Goal: Information Seeking & Learning: Learn about a topic

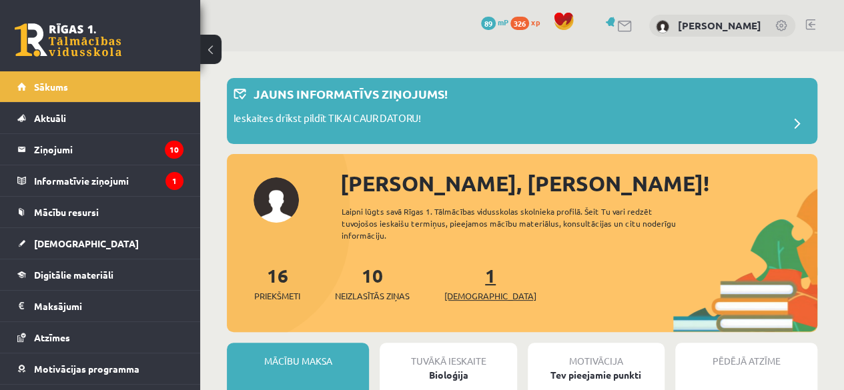
click at [482, 291] on span "[DEMOGRAPHIC_DATA]" at bounding box center [490, 295] width 92 height 13
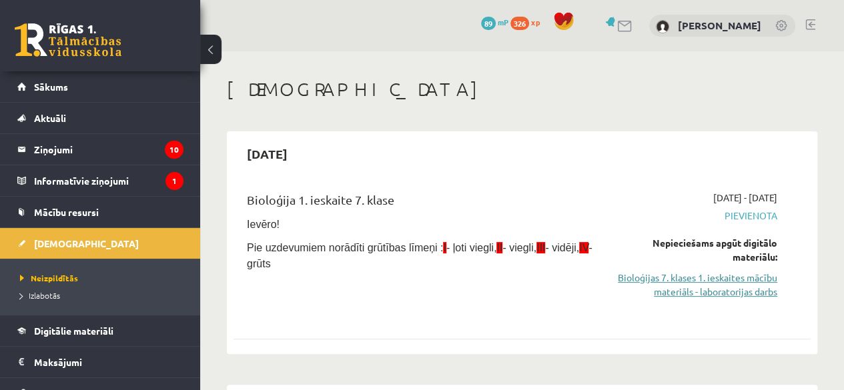
click at [698, 287] on link "Bioloģijas 7. klases 1. ieskaites mācību materiāls - laboratorijas darbs" at bounding box center [695, 285] width 163 height 28
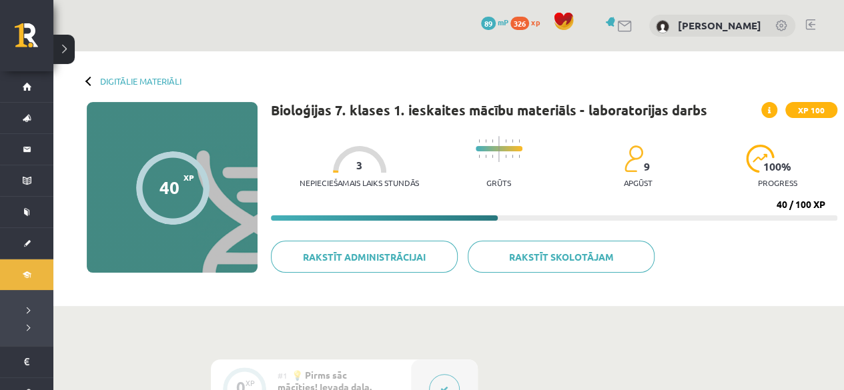
drag, startPoint x: 482, startPoint y: 63, endPoint x: 470, endPoint y: 106, distance: 44.2
click at [482, 63] on div "Digitālie materiāli 40 XP XP 100 40 / 100 XP Bioloģijas 7. klases 1. ieskaites …" at bounding box center [448, 178] width 790 height 255
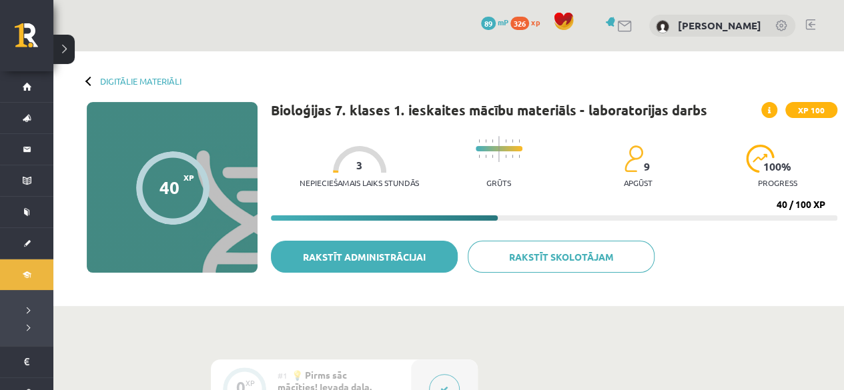
click at [397, 250] on link "Rakstīt administrācijai" at bounding box center [364, 257] width 187 height 32
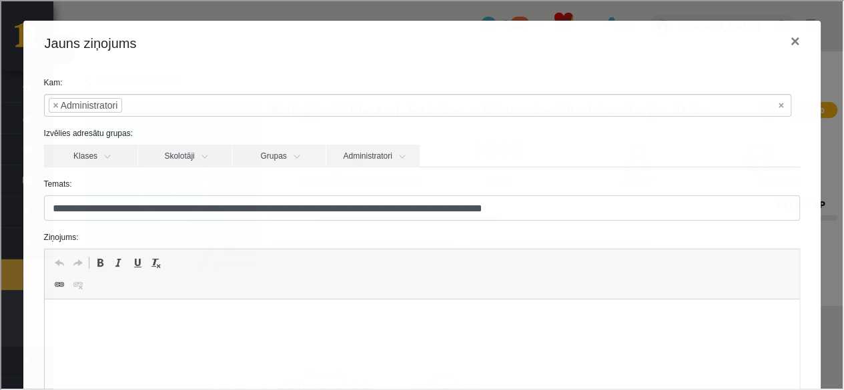
click at [67, 317] on p "Bagātinātā teksta redaktors, wiswyg-editor-47024969125600-1757950265-791" at bounding box center [421, 320] width 728 height 14
drag, startPoint x: 67, startPoint y: 323, endPoint x: 67, endPoint y: 314, distance: 8.7
click at [67, 314] on p "Bagātinātā teksta redaktors, wiswyg-editor-47024969125600-1757950265-791" at bounding box center [421, 320] width 728 height 14
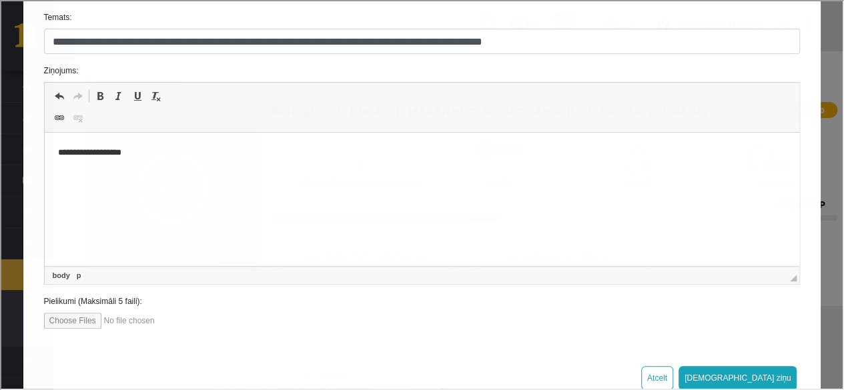
scroll to position [201, 0]
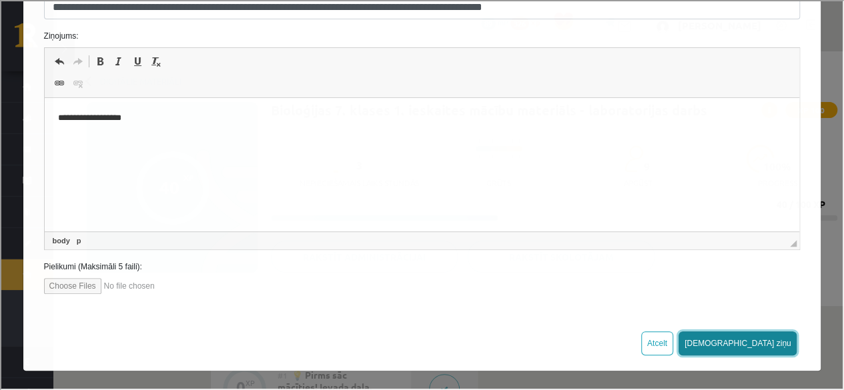
click at [762, 347] on button "Sūtīt ziņu" at bounding box center [736, 342] width 119 height 24
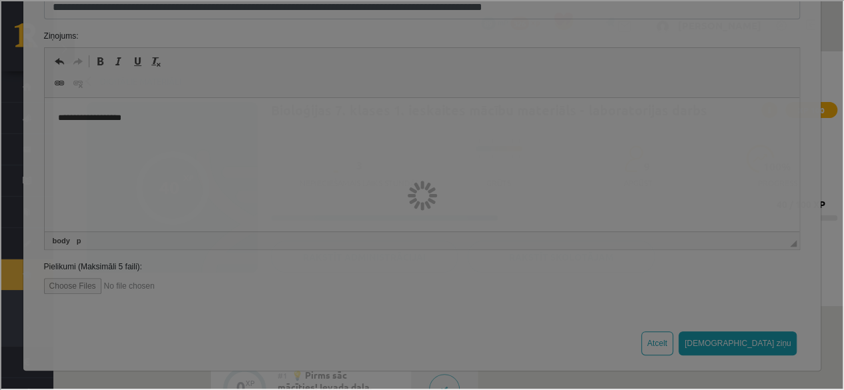
click at [762, 349] on div at bounding box center [420, 193] width 841 height 387
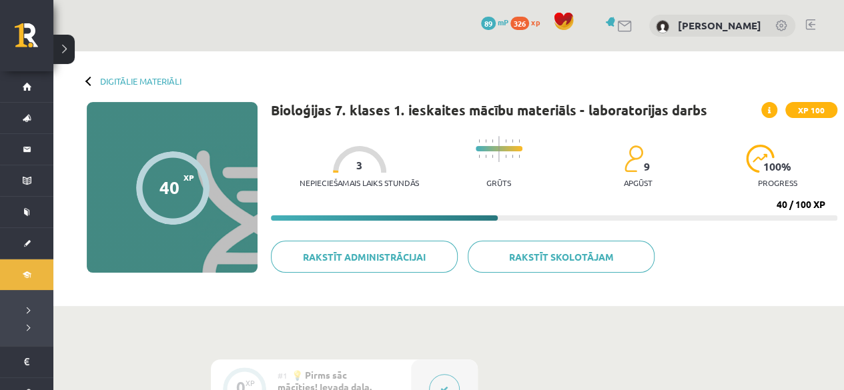
click at [215, 85] on div "Digitālie materiāli 40 XP XP 100 40 / 100 XP Bioloģijas 7. klases 1. ieskaites …" at bounding box center [448, 178] width 790 height 255
click at [228, 151] on div "40 XP XP 100" at bounding box center [172, 187] width 171 height 171
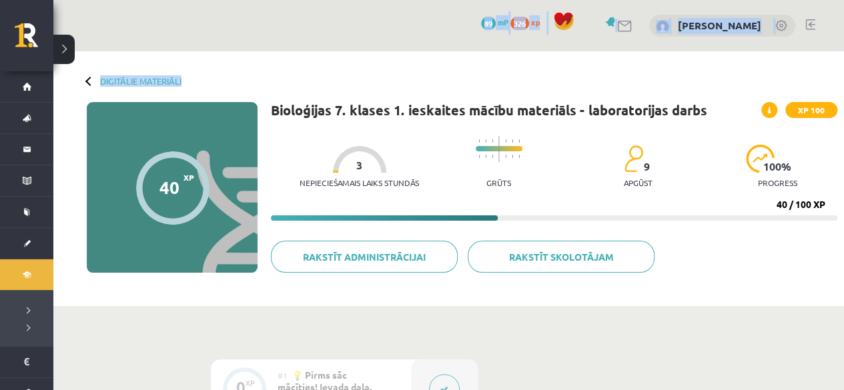
drag, startPoint x: 490, startPoint y: 24, endPoint x: 471, endPoint y: 43, distance: 26.9
drag, startPoint x: 471, startPoint y: 43, endPoint x: 525, endPoint y: -58, distance: 114.9
click at [525, 0] on html "0 Dāvanas 89 mP 326 xp Rinalds Štromanis Sākums Aktuāli Kā mācīties eSKOLĀ Kont…" at bounding box center [422, 195] width 844 height 390
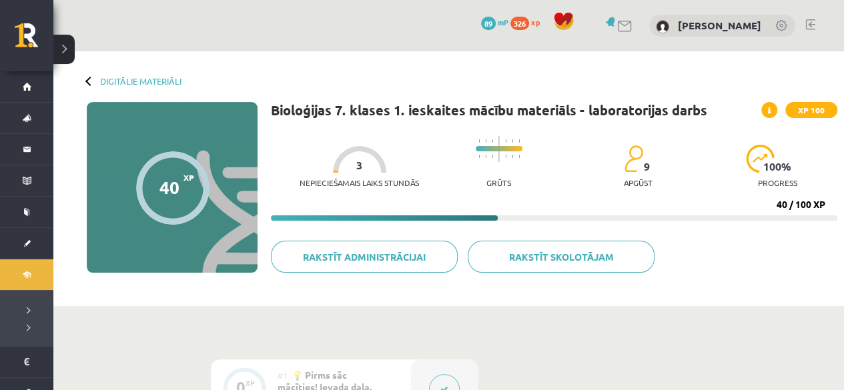
scroll to position [341, 0]
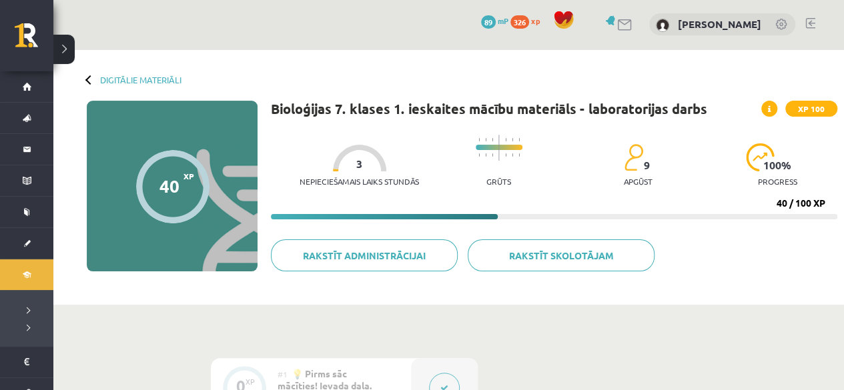
scroll to position [343, 0]
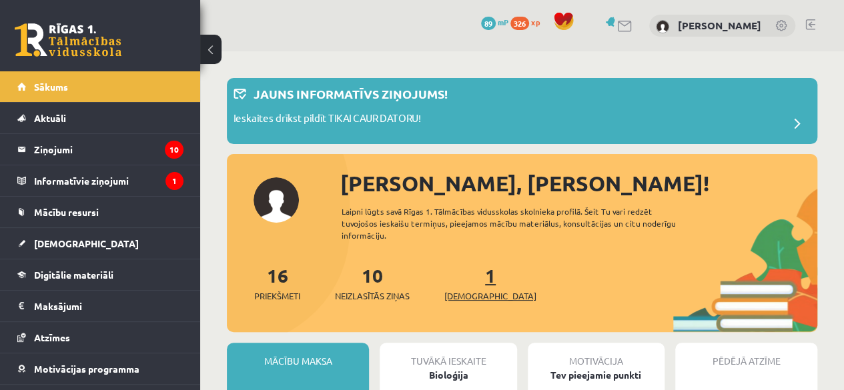
click at [470, 301] on span "[DEMOGRAPHIC_DATA]" at bounding box center [490, 295] width 92 height 13
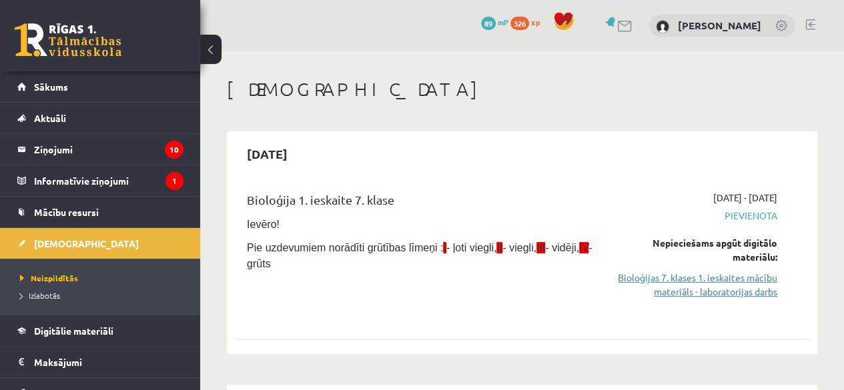
click at [717, 287] on link "Bioloģijas 7. klases 1. ieskaites mācību materiāls - laboratorijas darbs" at bounding box center [695, 285] width 163 height 28
